Goal: Information Seeking & Learning: Learn about a topic

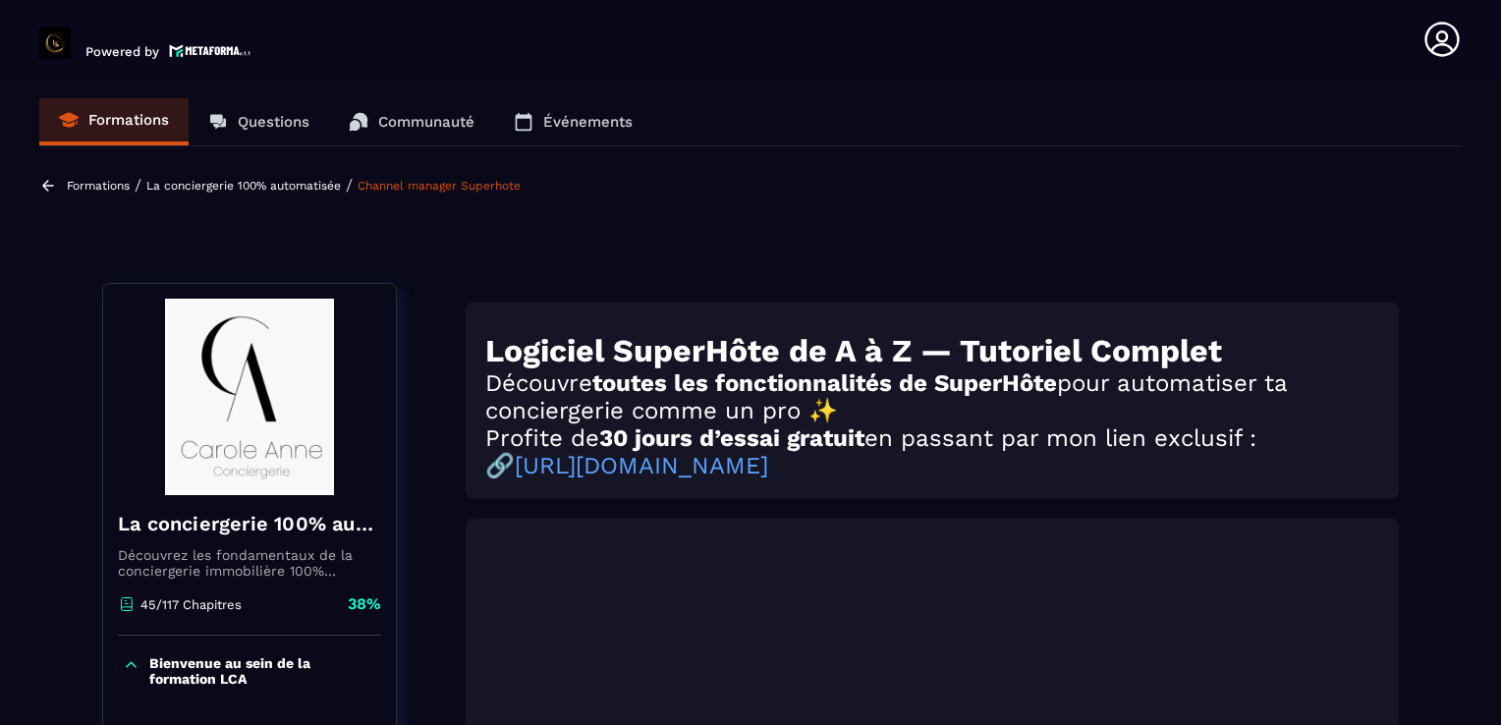
scroll to position [519, 0]
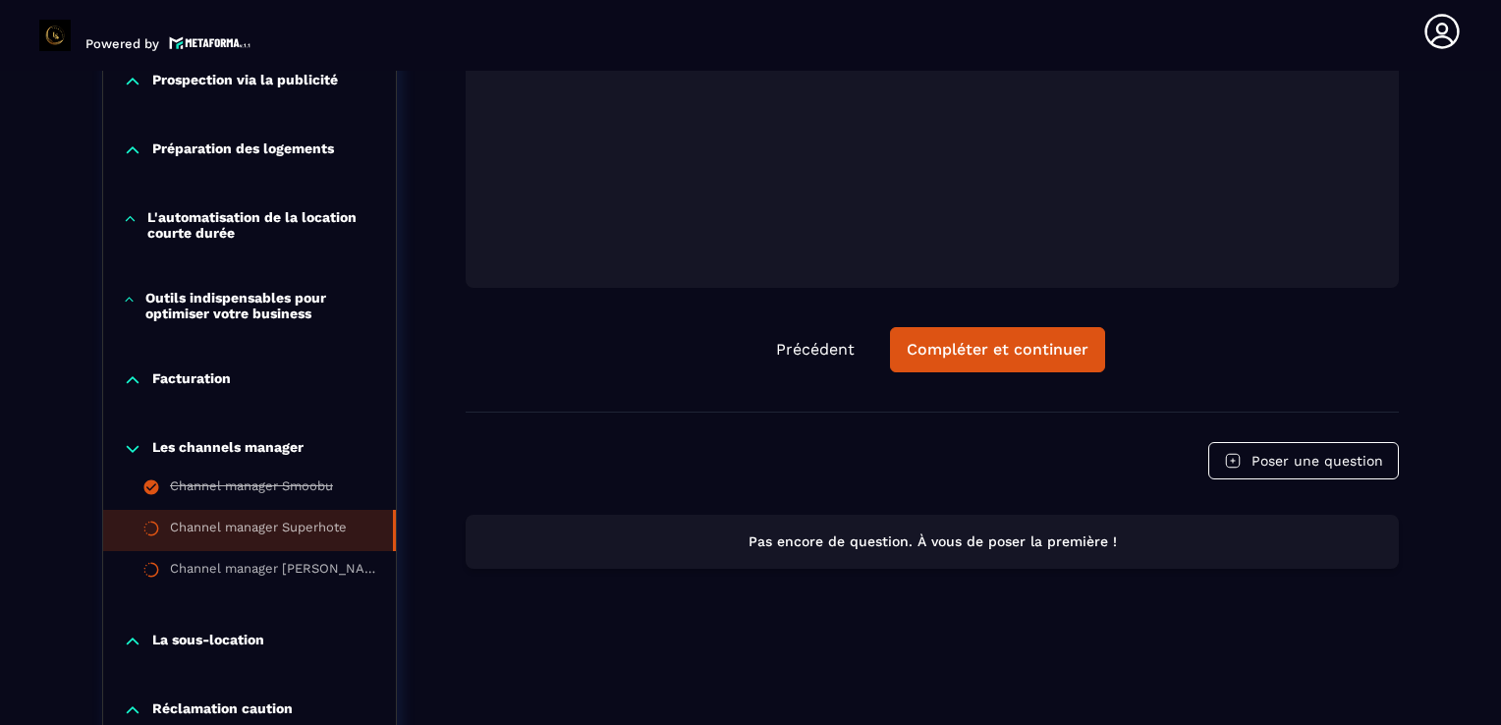
scroll to position [1580, 0]
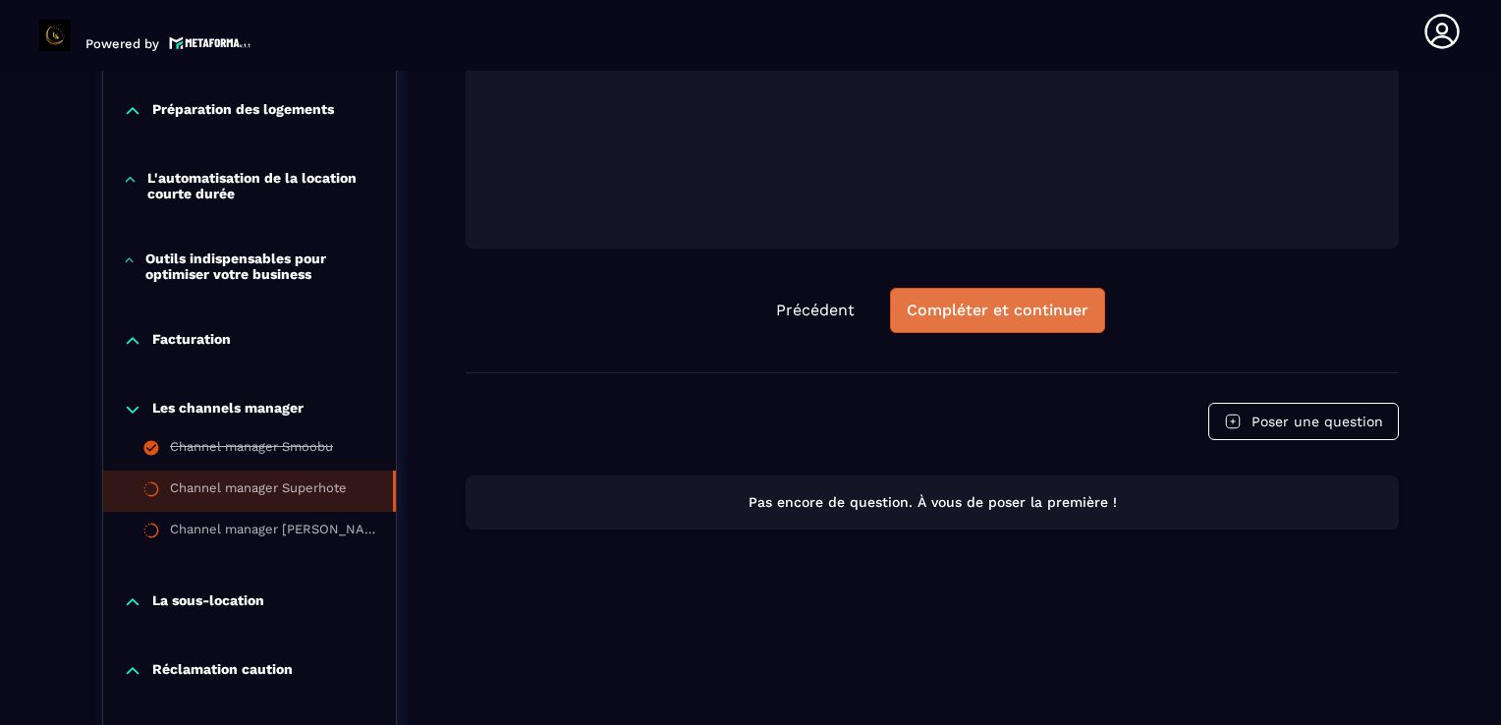
click at [998, 316] on div "Compléter et continuer" at bounding box center [998, 311] width 182 height 20
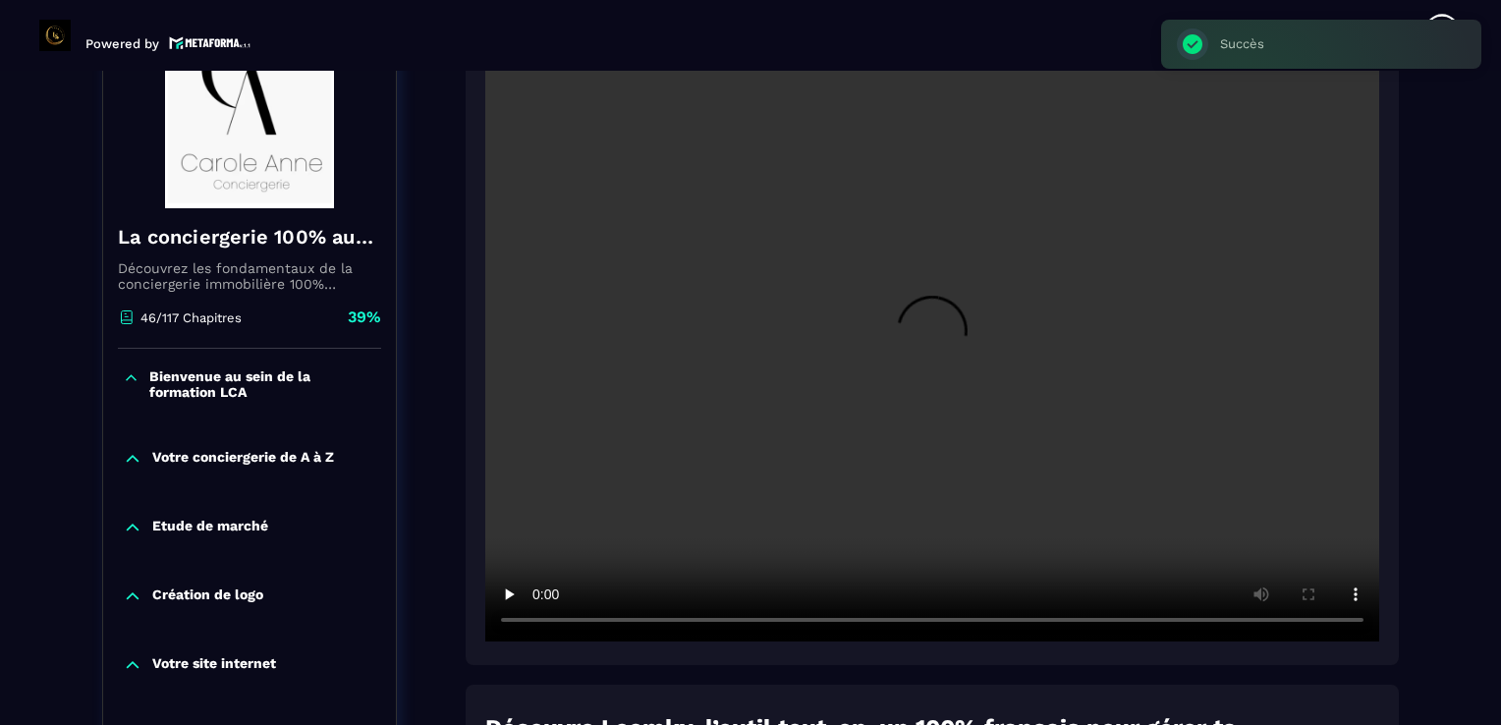
scroll to position [204, 0]
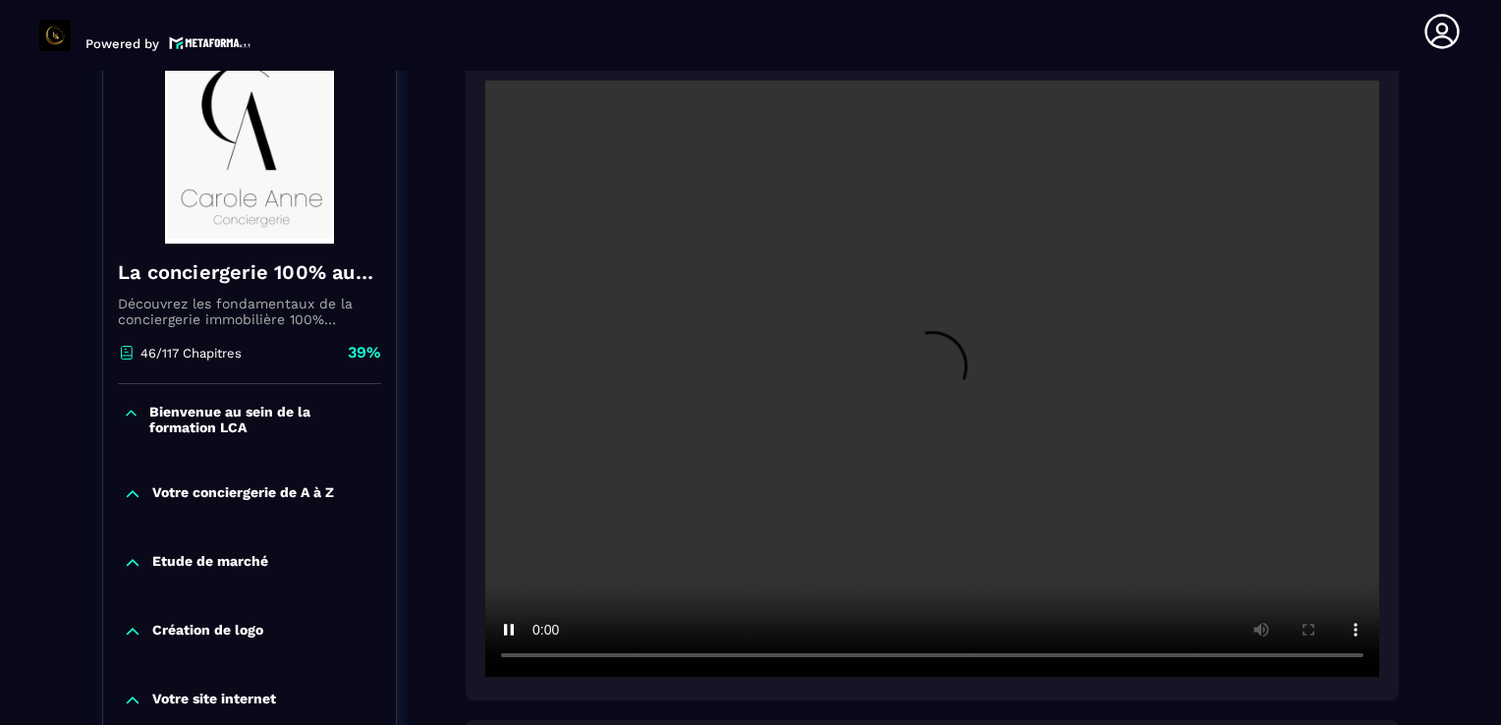
click at [959, 310] on video at bounding box center [932, 379] width 894 height 596
click at [1256, 232] on video at bounding box center [932, 379] width 894 height 596
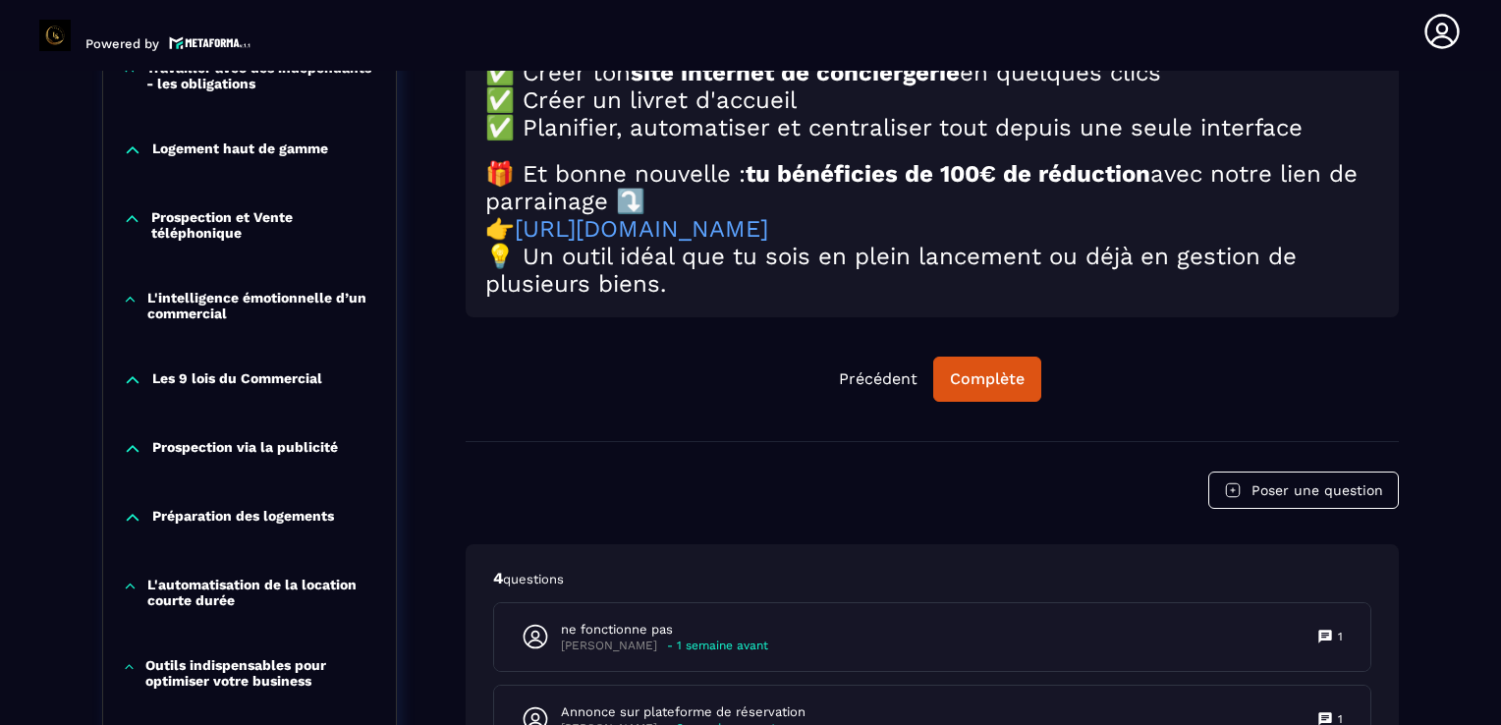
scroll to position [1148, 0]
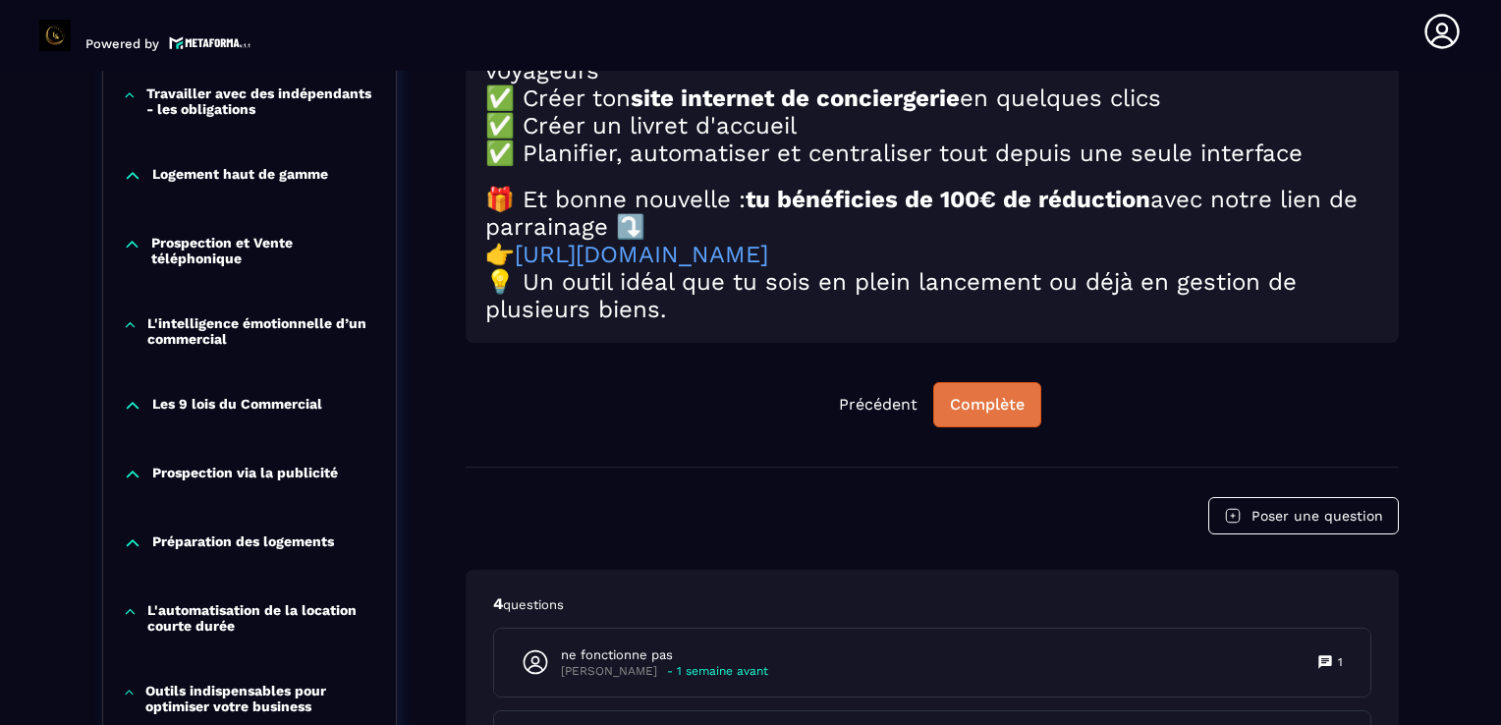
click at [992, 415] on div "Complète" at bounding box center [987, 405] width 75 height 20
click at [1453, 420] on div "Formations / La conciergerie 100% automatisée / Channel manager Loomky La conci…" at bounding box center [750, 277] width 1423 height 2515
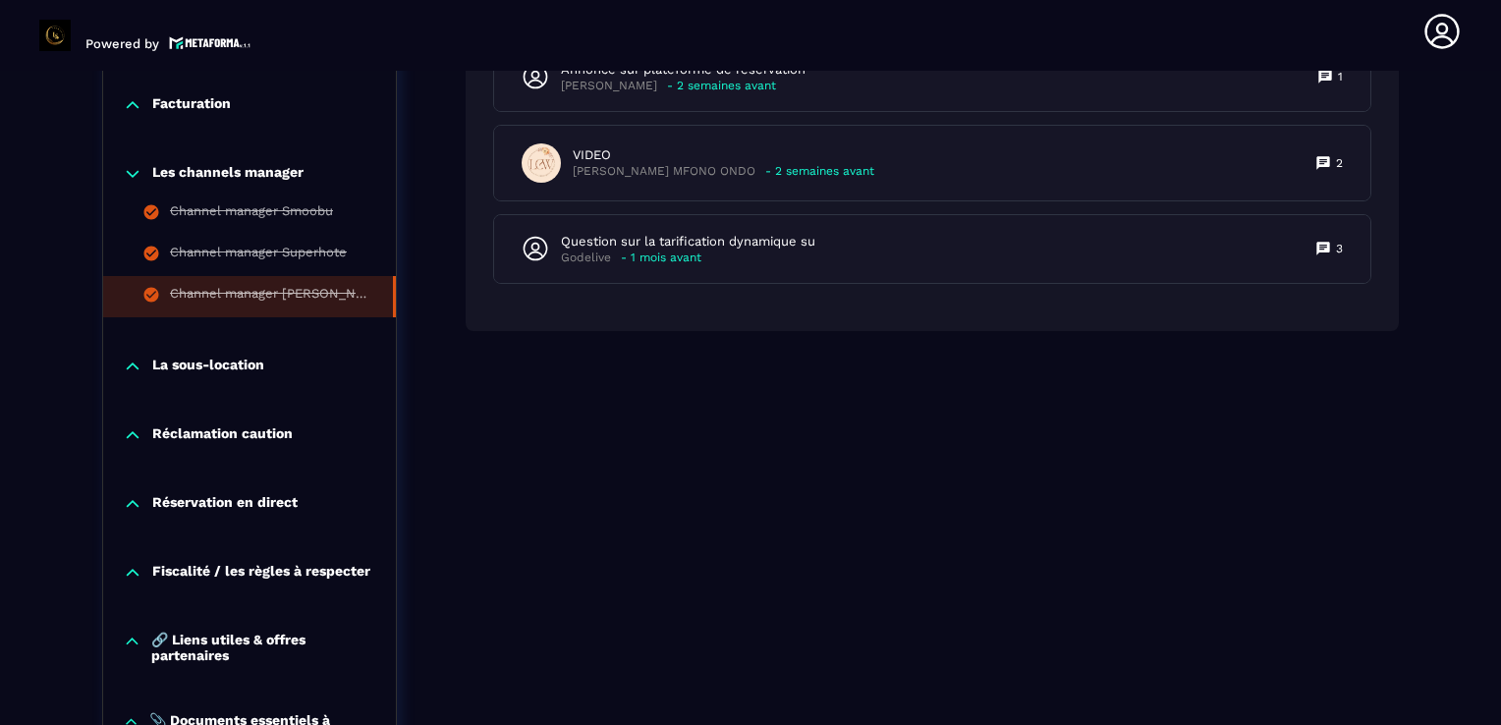
scroll to position [1855, 0]
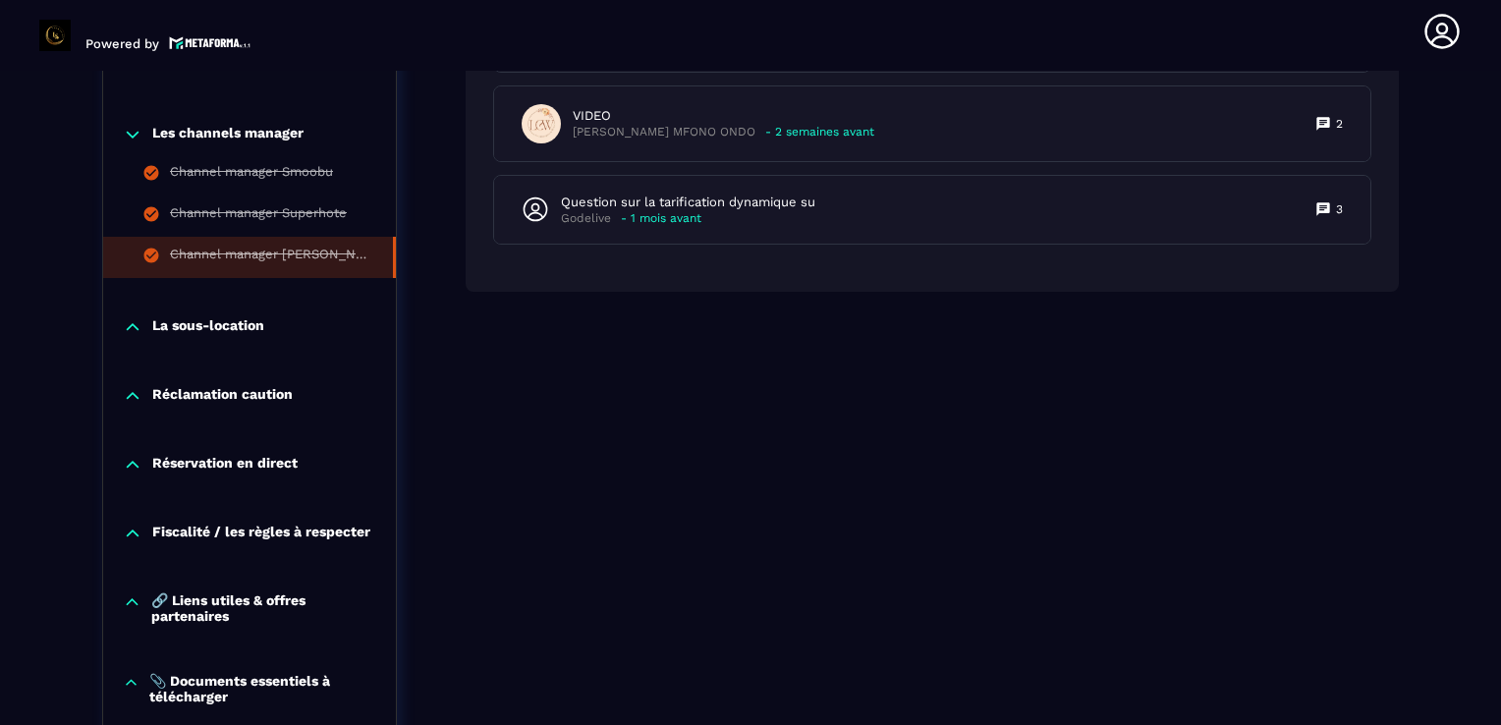
click at [251, 325] on p "La sous-location" at bounding box center [208, 327] width 112 height 20
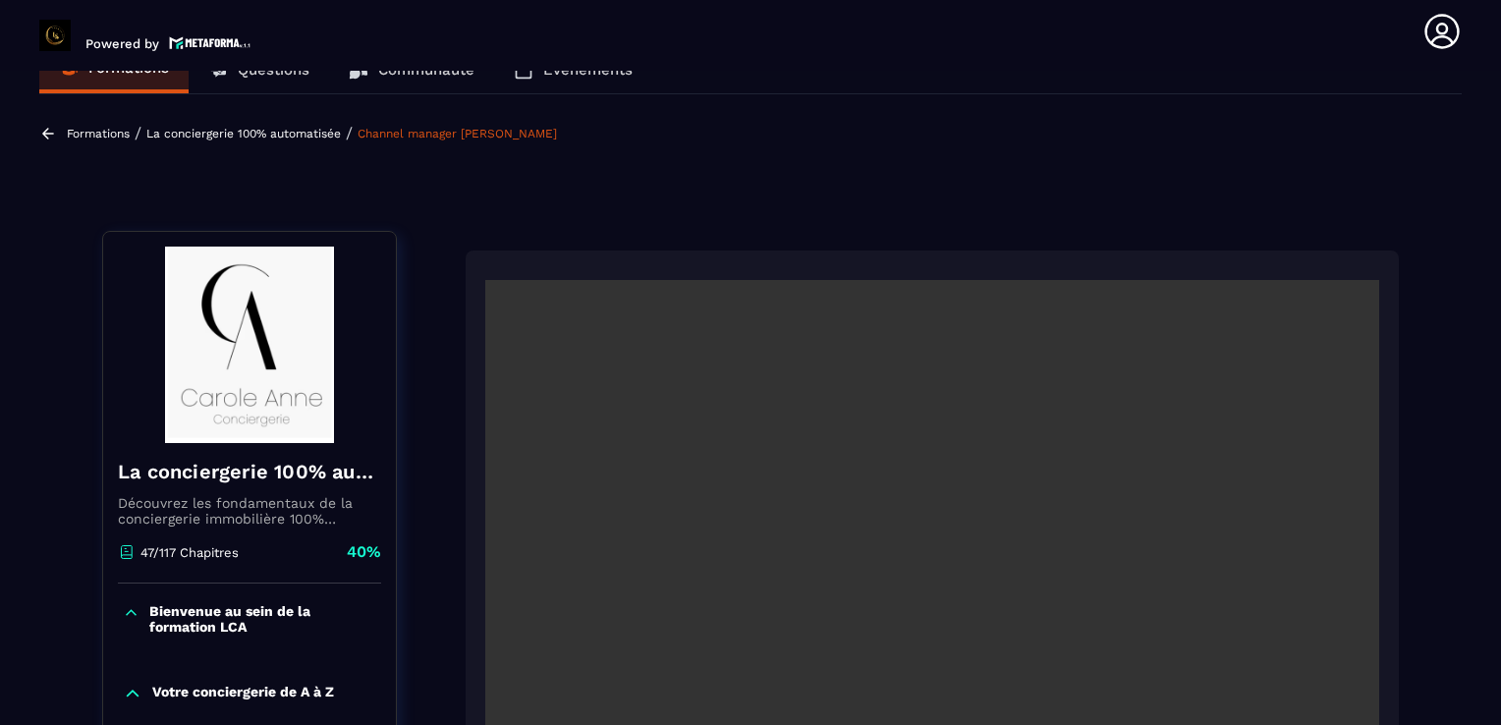
scroll to position [8, 0]
